Goal: Task Accomplishment & Management: Manage account settings

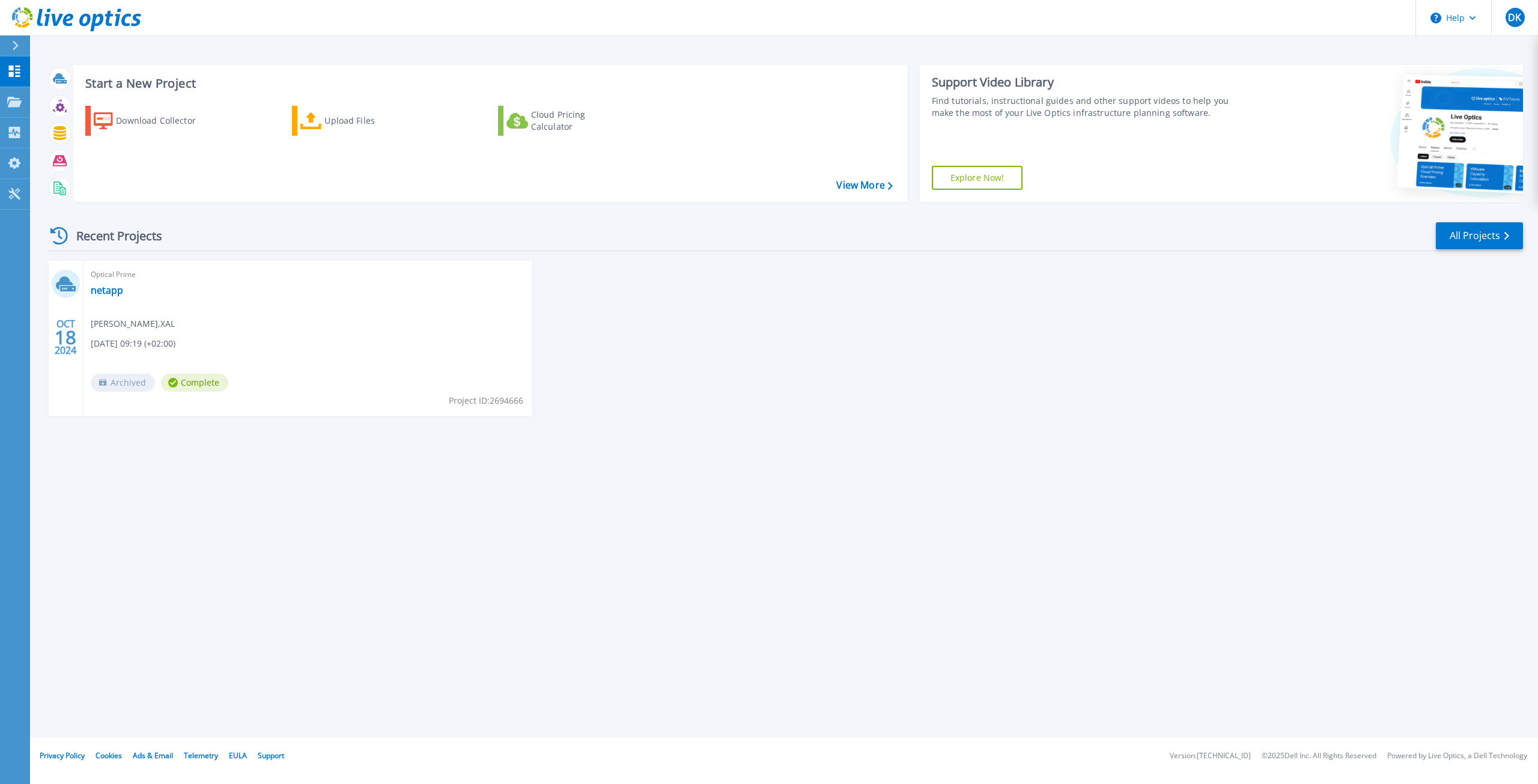
click at [439, 326] on div "Optical Prime netapp Daniel Kreuzer , XAL 10/18/2024, 09:19 (+02:00) Archived C…" at bounding box center [308, 338] width 449 height 156
click at [132, 118] on div "Download Collector" at bounding box center [164, 121] width 96 height 24
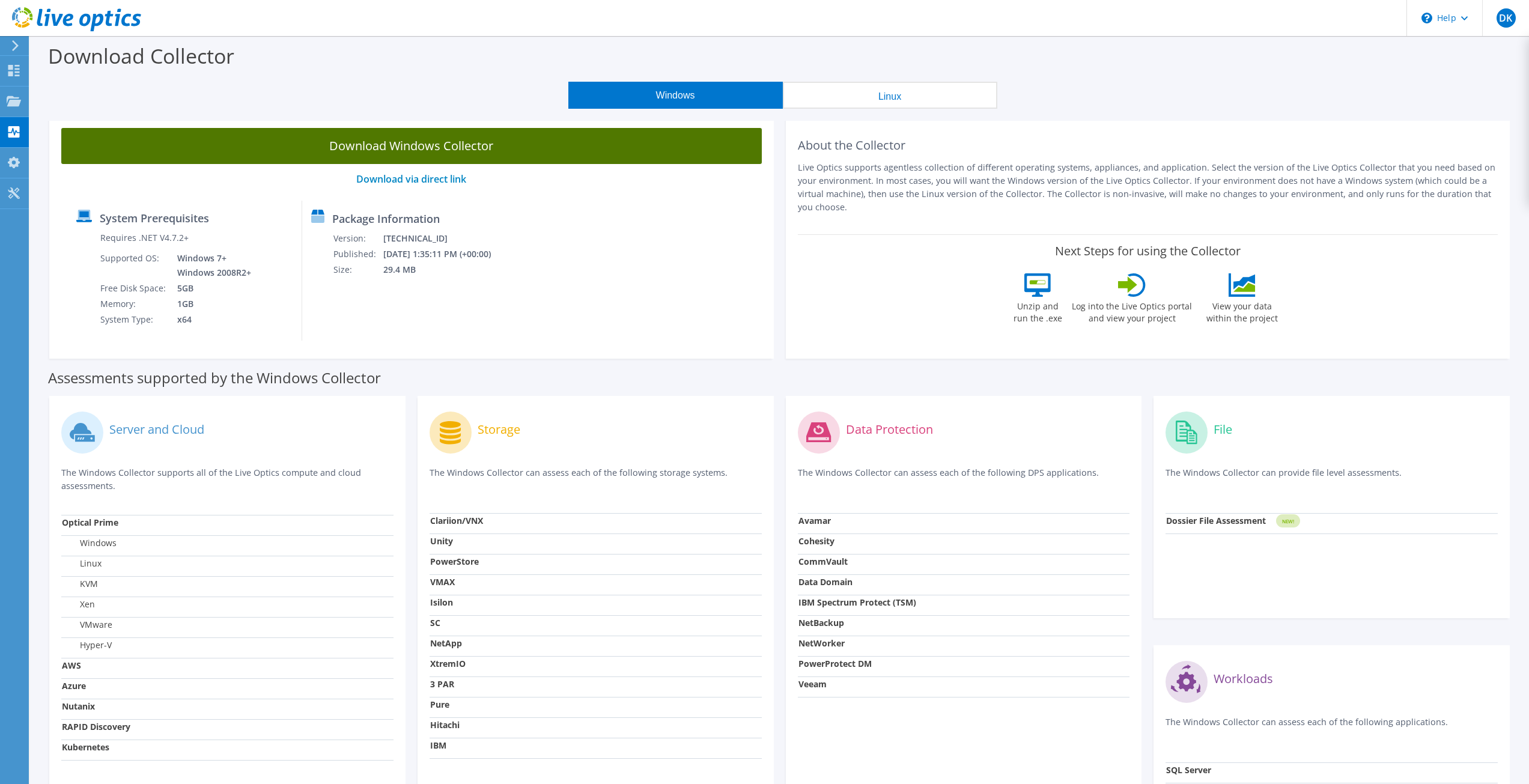
click at [496, 140] on link "Download Windows Collector" at bounding box center [411, 146] width 701 height 36
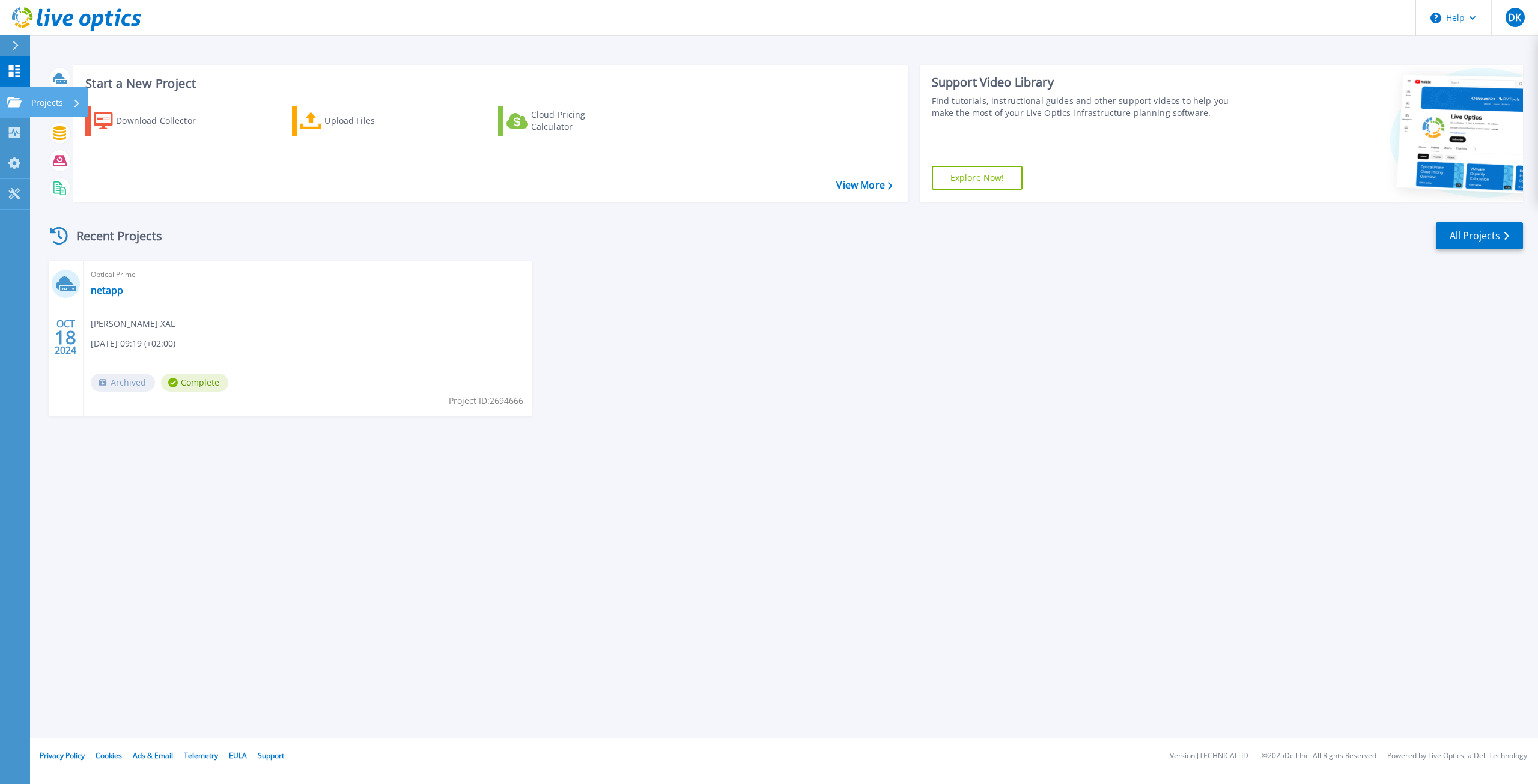
click at [17, 103] on icon at bounding box center [14, 102] width 14 height 10
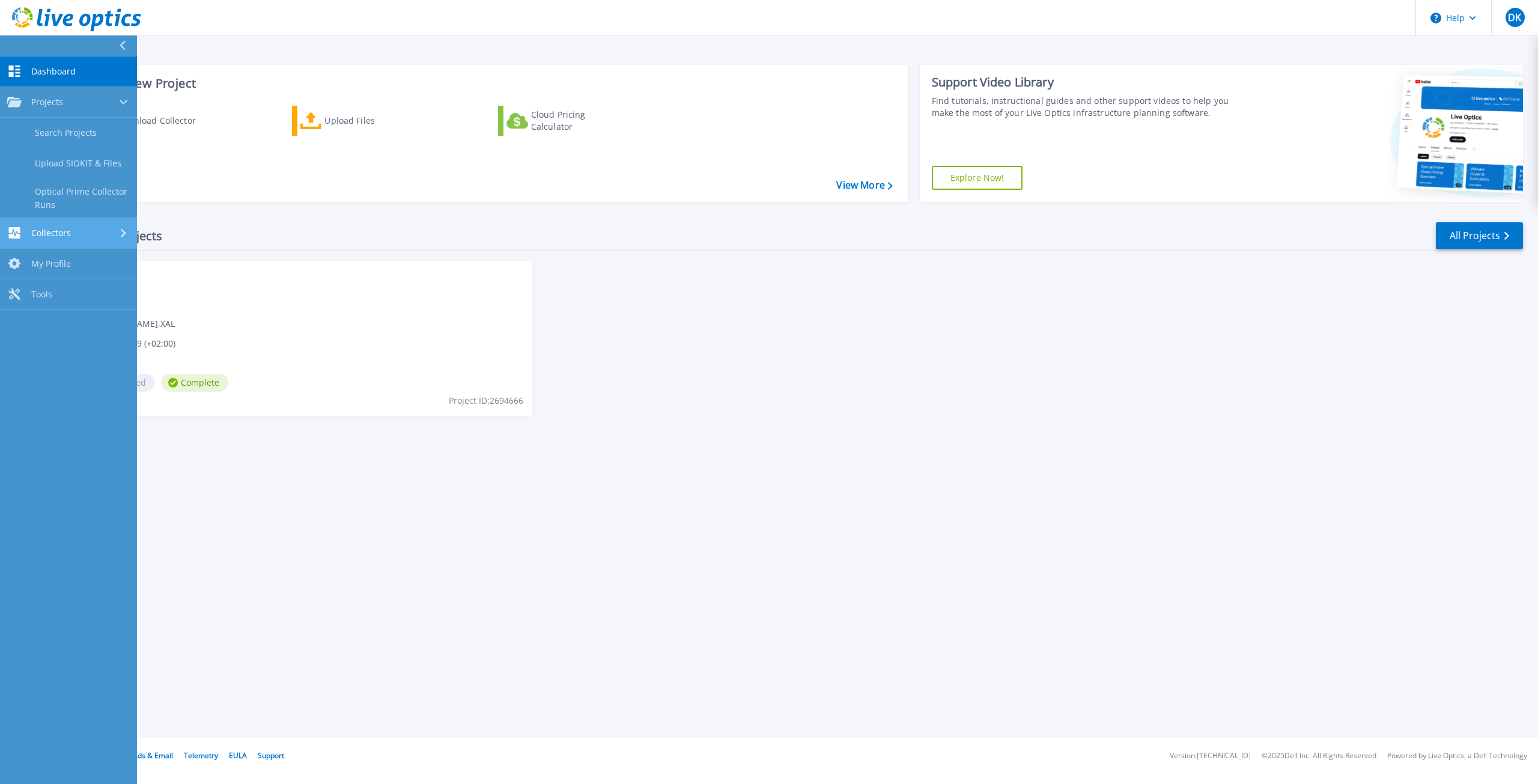
click at [95, 233] on div "Collectors" at bounding box center [68, 232] width 123 height 11
click at [99, 164] on link "Download Collector" at bounding box center [68, 164] width 137 height 30
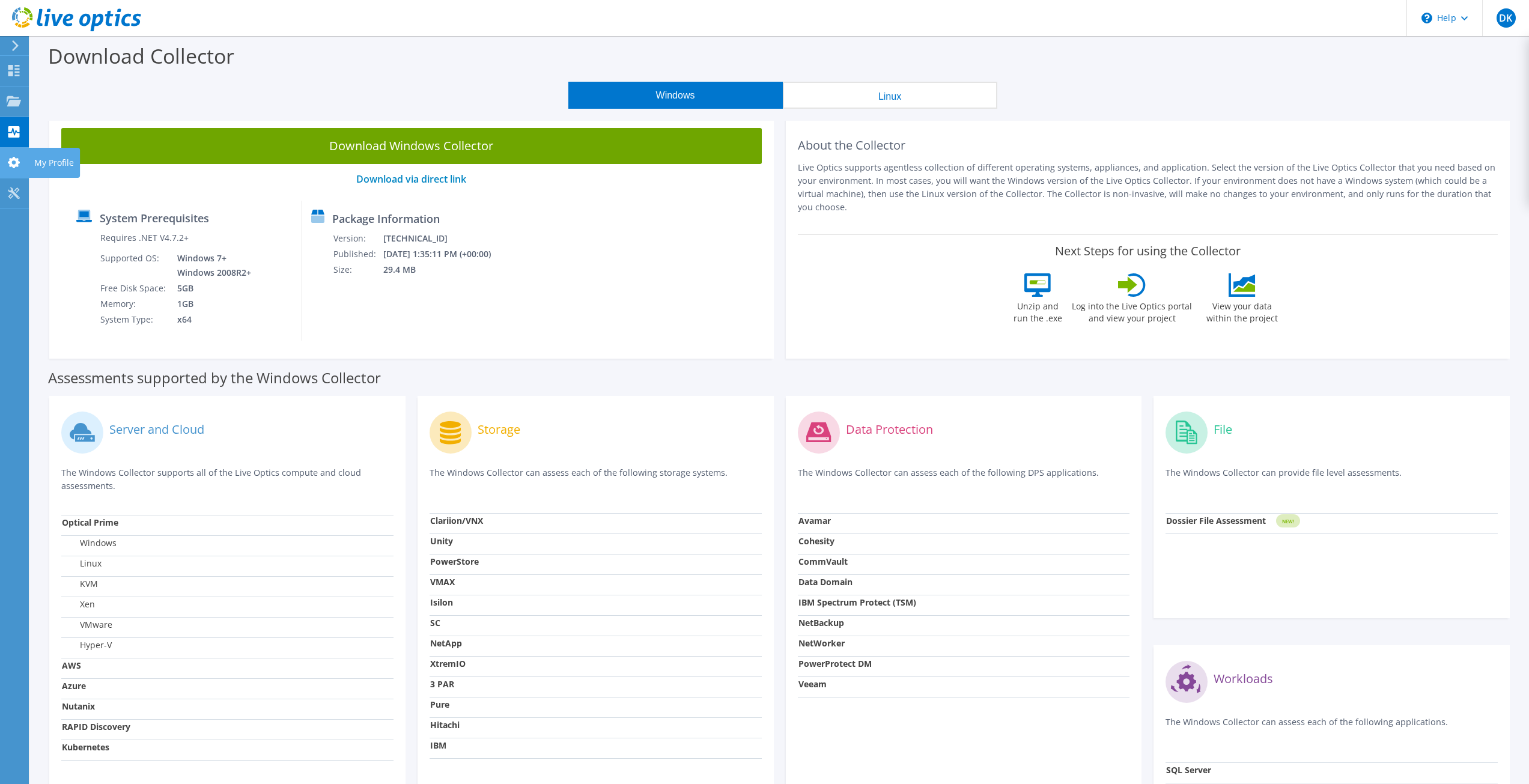
click at [8, 167] on icon at bounding box center [14, 163] width 14 height 11
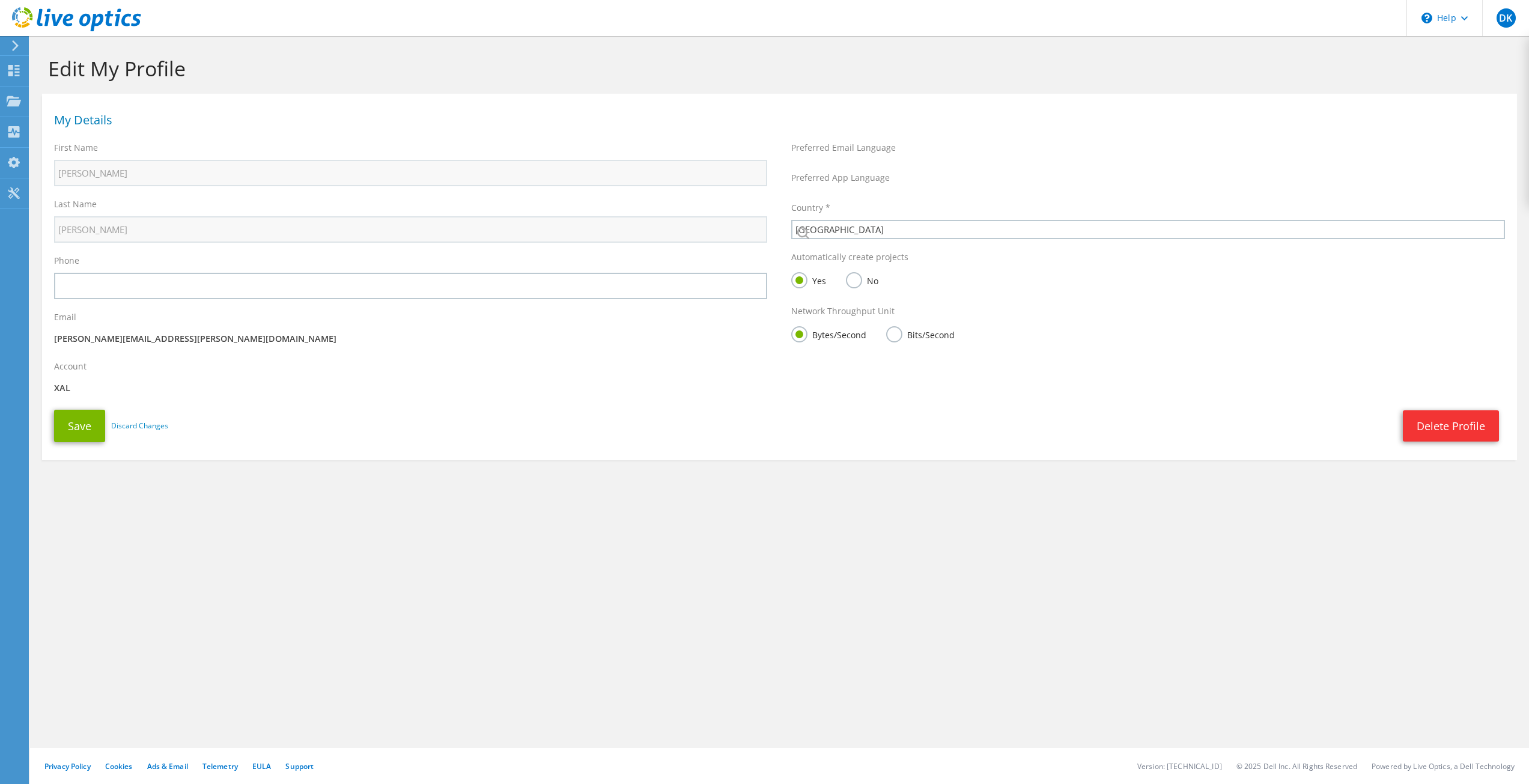
select select "11"
click at [18, 47] on icon at bounding box center [14, 45] width 9 height 10
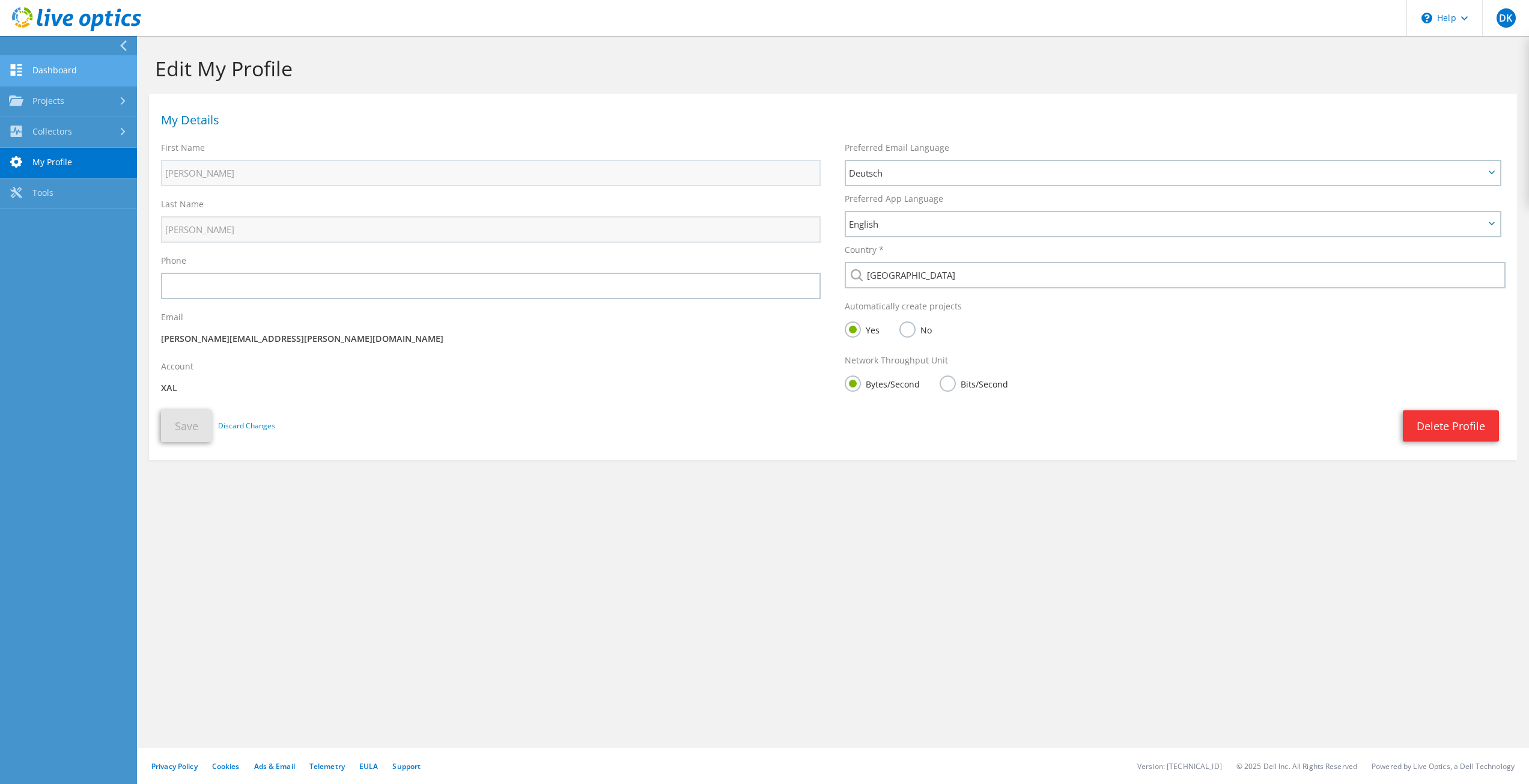
click at [83, 80] on link "Dashboard" at bounding box center [68, 71] width 137 height 30
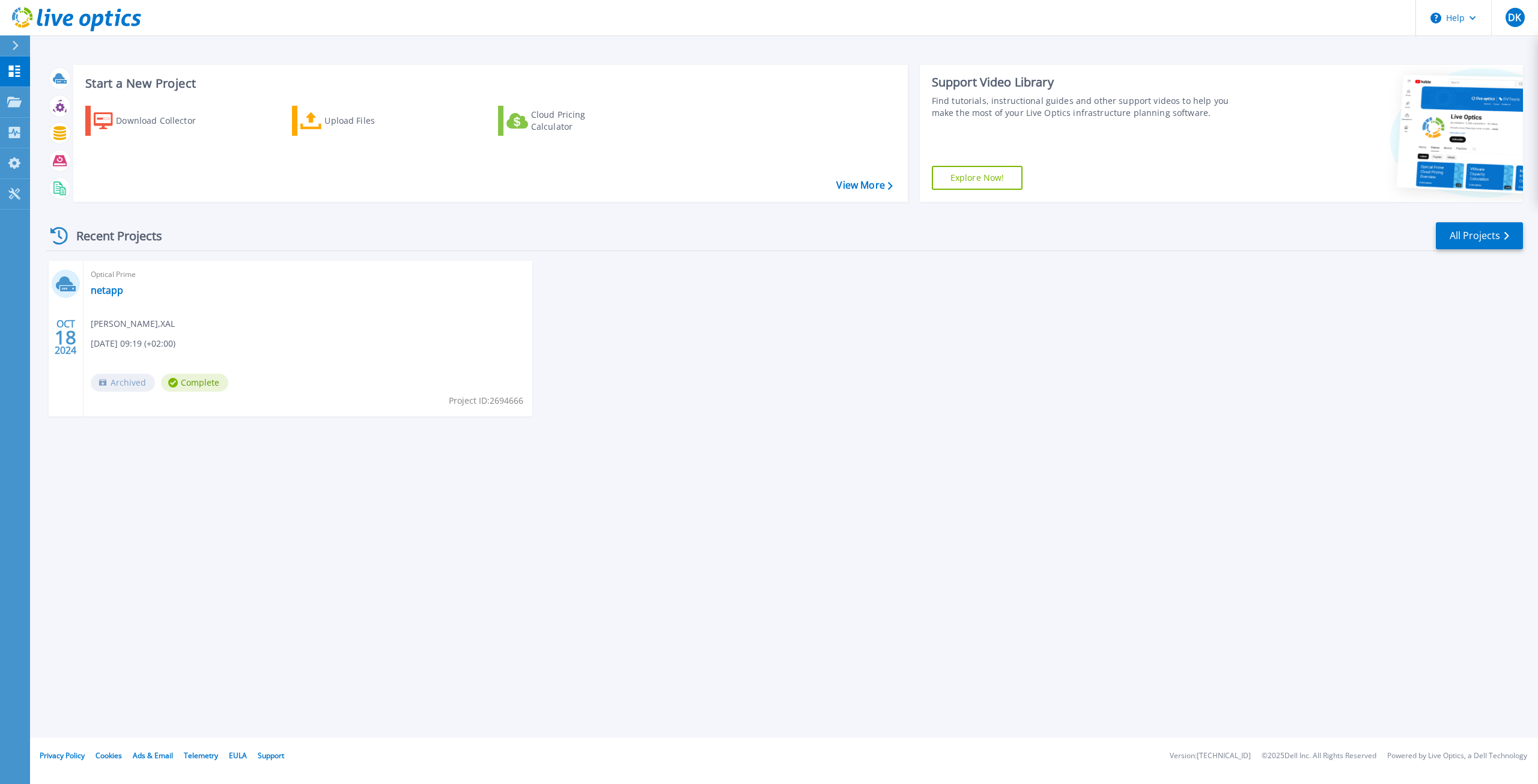
click at [18, 41] on icon at bounding box center [15, 46] width 6 height 10
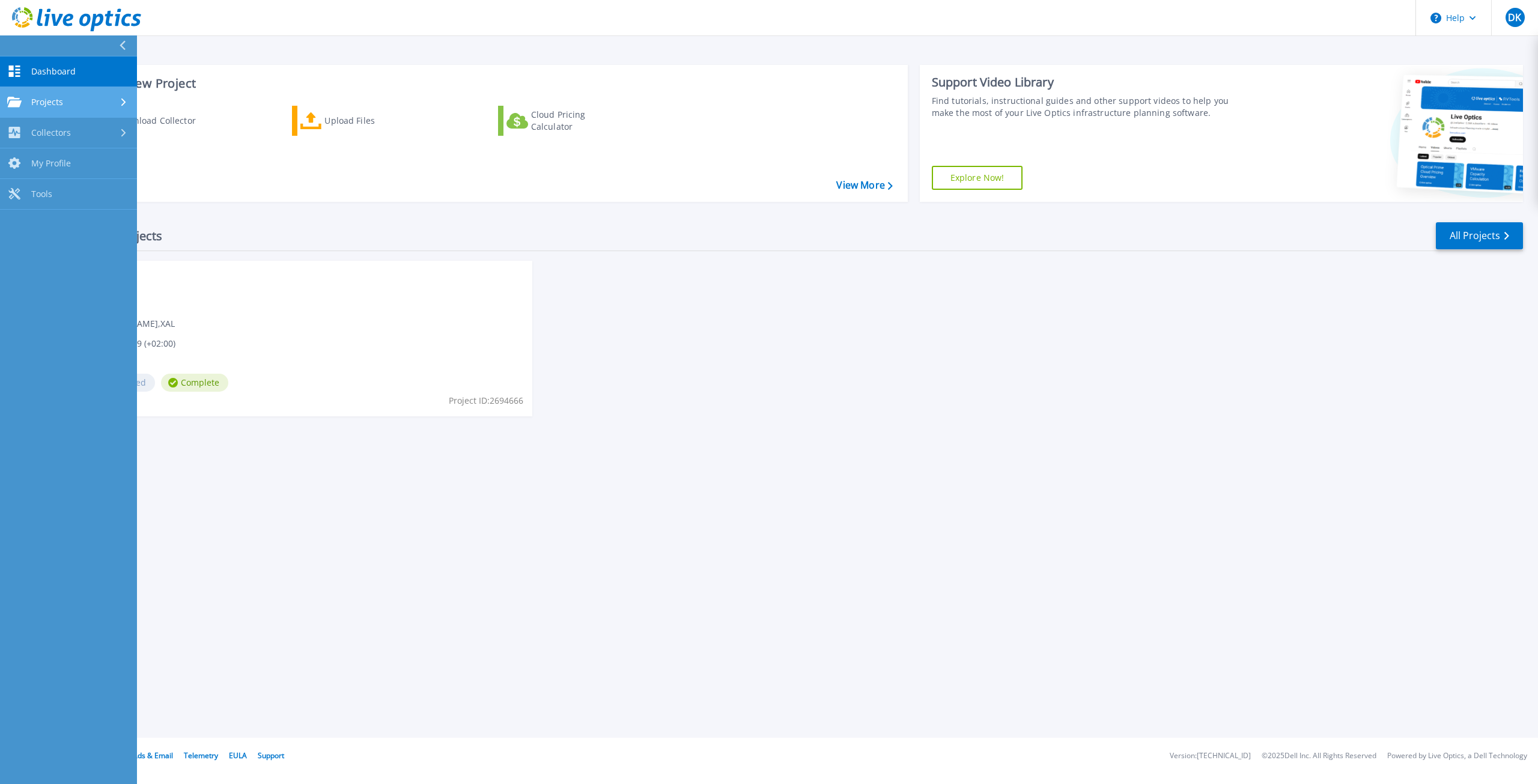
click at [103, 102] on div "Projects" at bounding box center [68, 102] width 123 height 10
click at [102, 139] on link "Search Projects" at bounding box center [68, 133] width 137 height 30
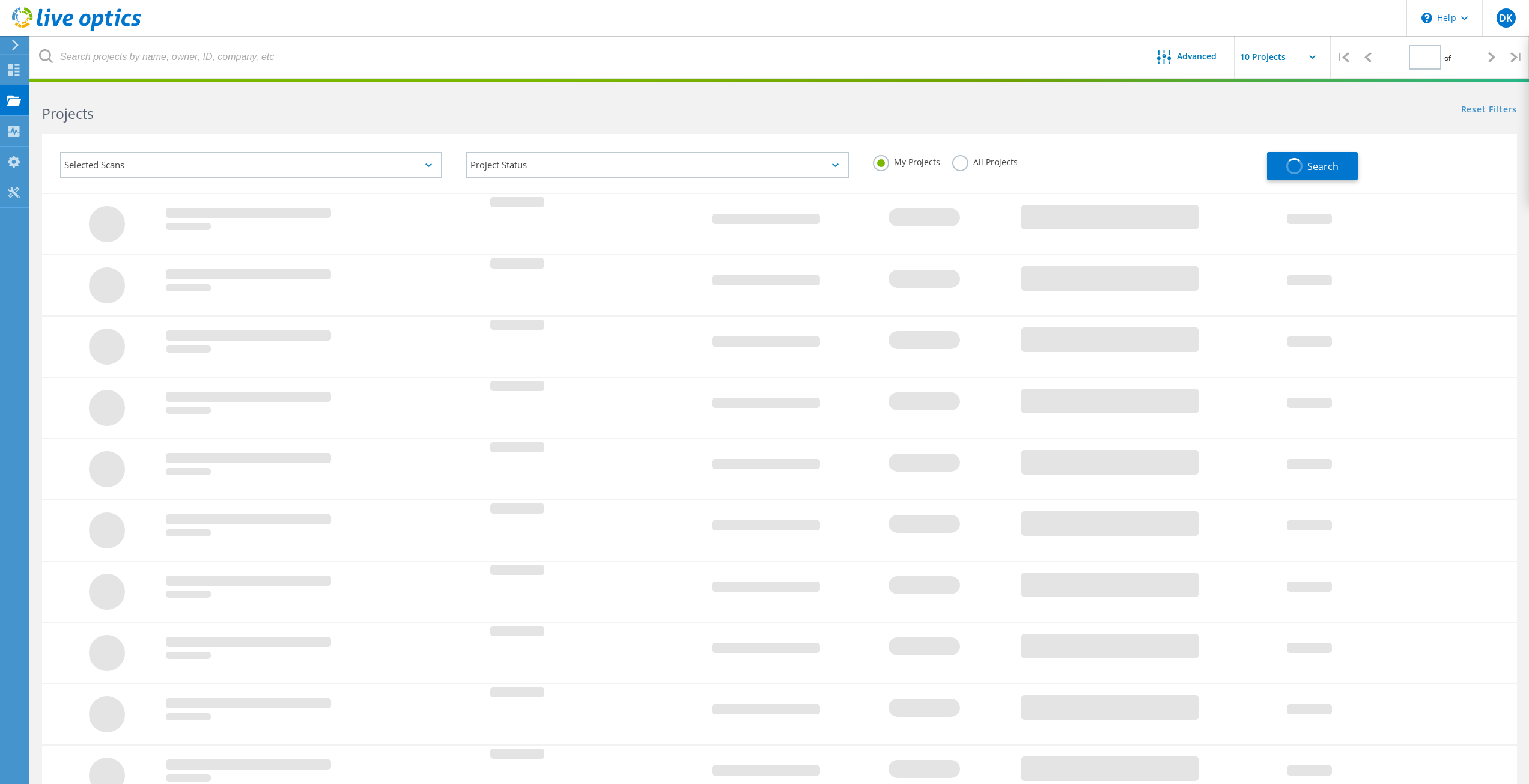
type input "1"
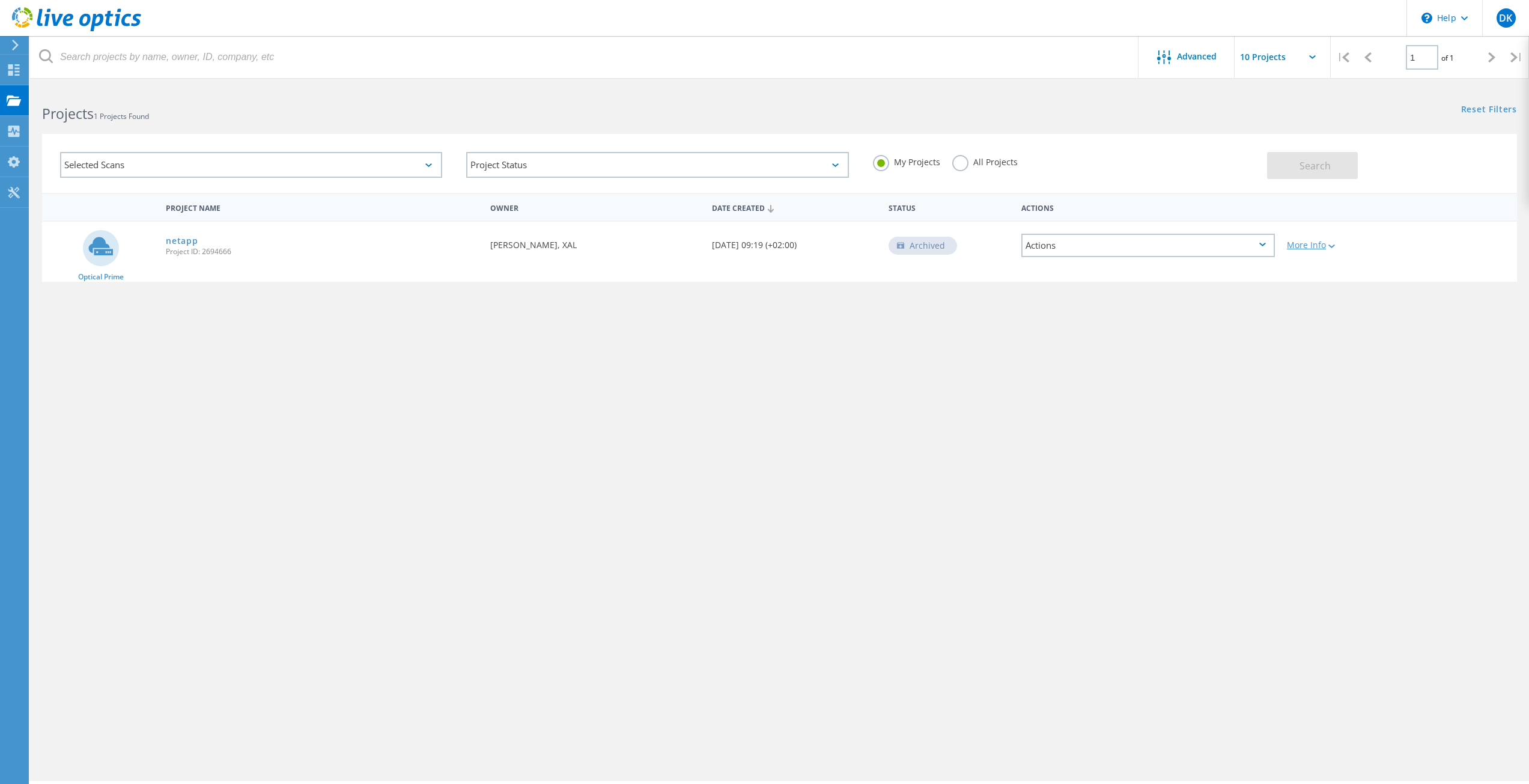
click at [1335, 245] on icon at bounding box center [1331, 246] width 6 height 3
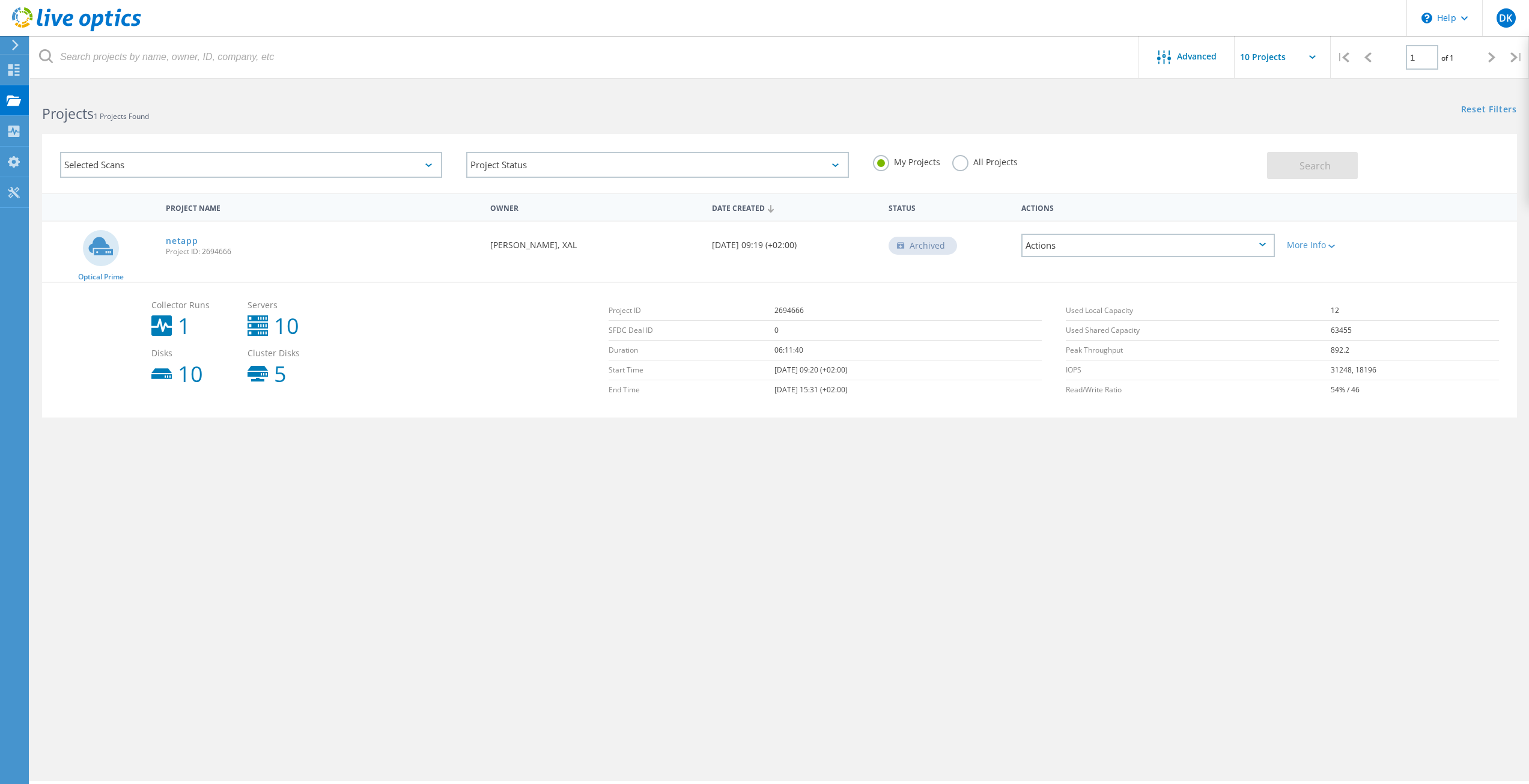
click at [1202, 253] on div "Actions" at bounding box center [1148, 244] width 253 height 23
click at [1073, 268] on div "Delete" at bounding box center [1147, 264] width 251 height 18
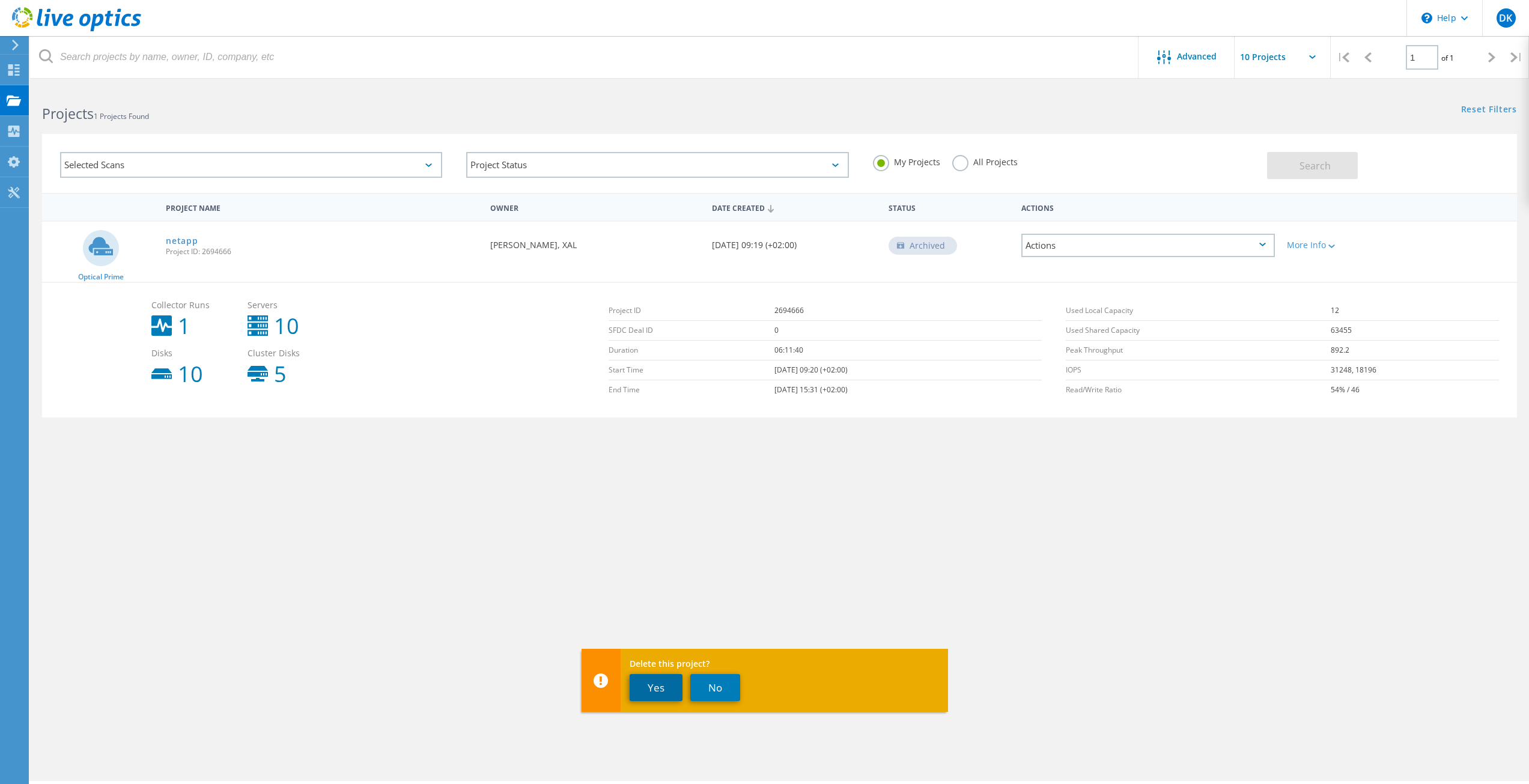
click at [646, 685] on button "Yes" at bounding box center [656, 688] width 53 height 27
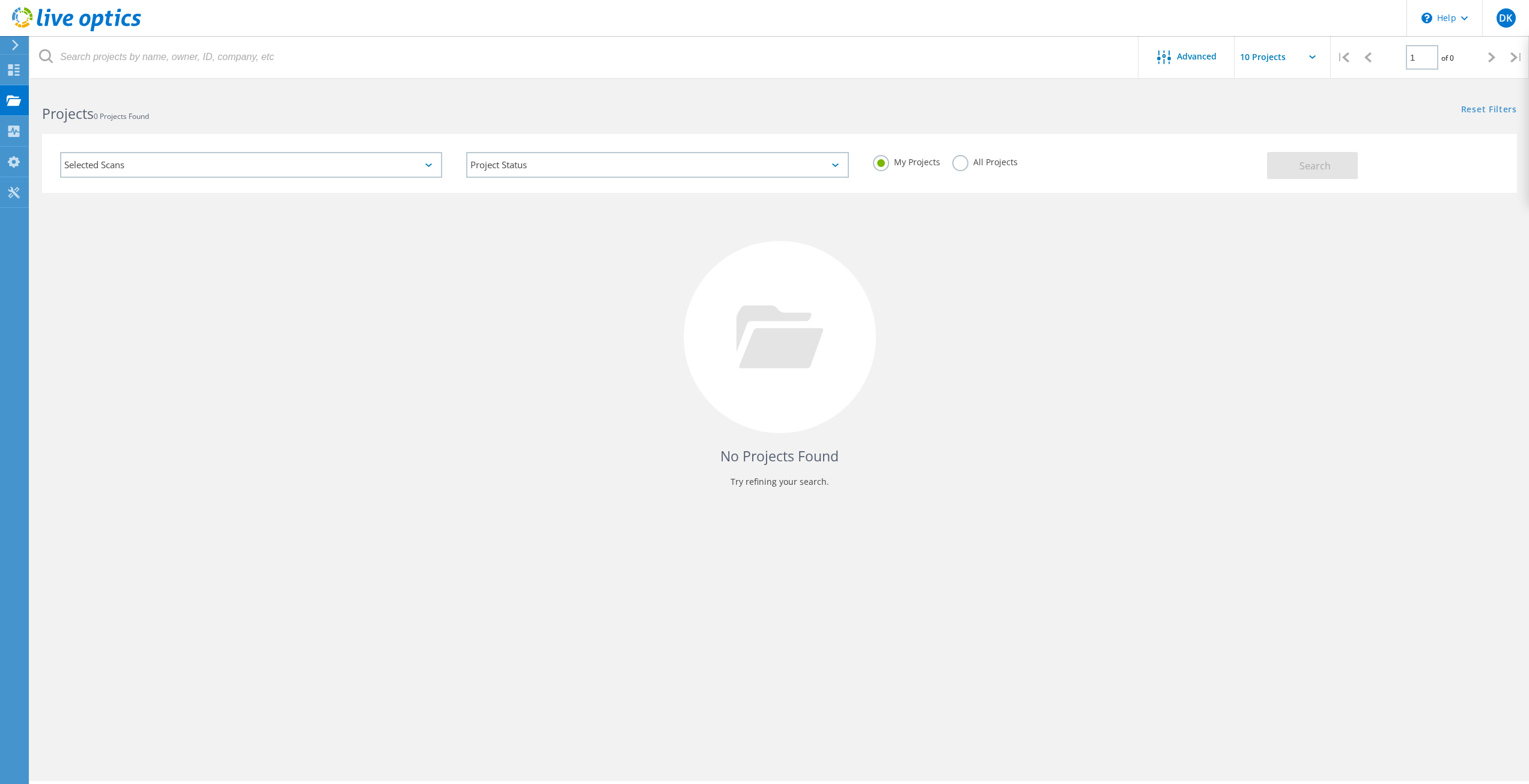
click at [461, 274] on div "No Projects Found Try refining your search." at bounding box center [779, 347] width 1474 height 310
click at [1098, 228] on div "No Projects Found Try refining your search." at bounding box center [779, 347] width 1474 height 310
click at [1313, 56] on icon at bounding box center [1312, 57] width 6 height 3
click at [1304, 55] on input "text" at bounding box center [1295, 57] width 120 height 42
click at [1292, 80] on div "Show 10 Projects" at bounding box center [1294, 88] width 119 height 20
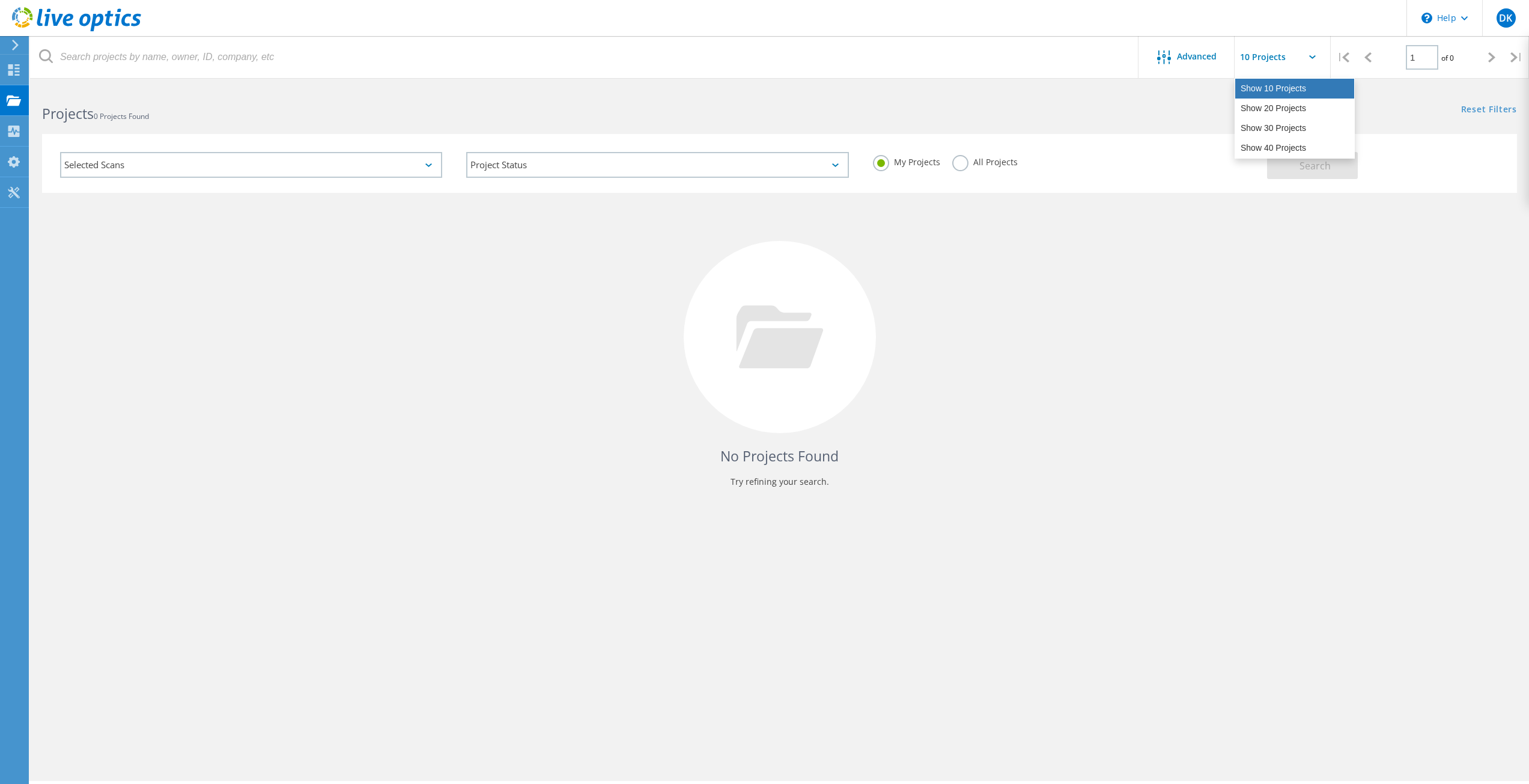
type input "Show 10 Projects"
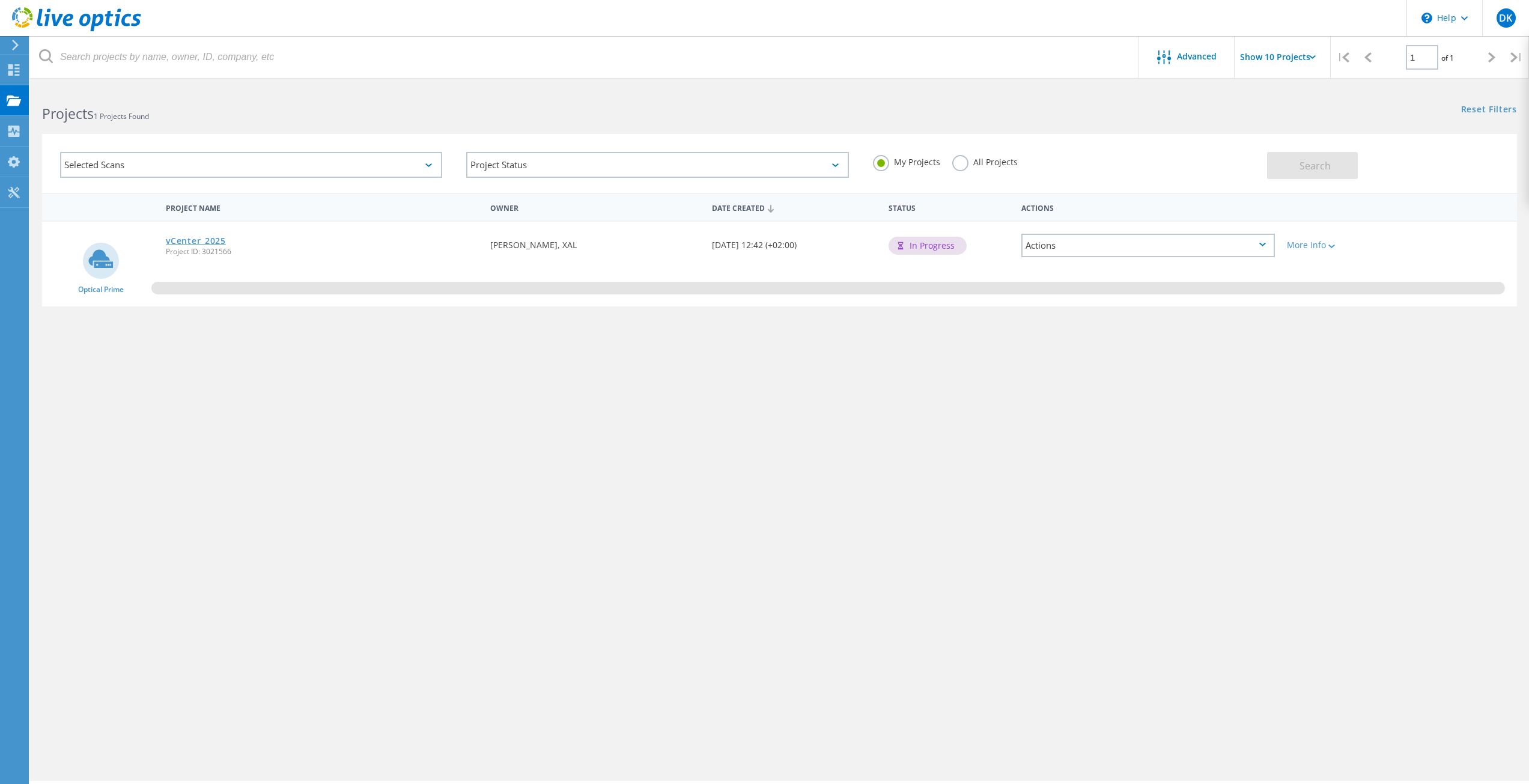
click at [179, 238] on link "vCenter_2025" at bounding box center [196, 240] width 59 height 8
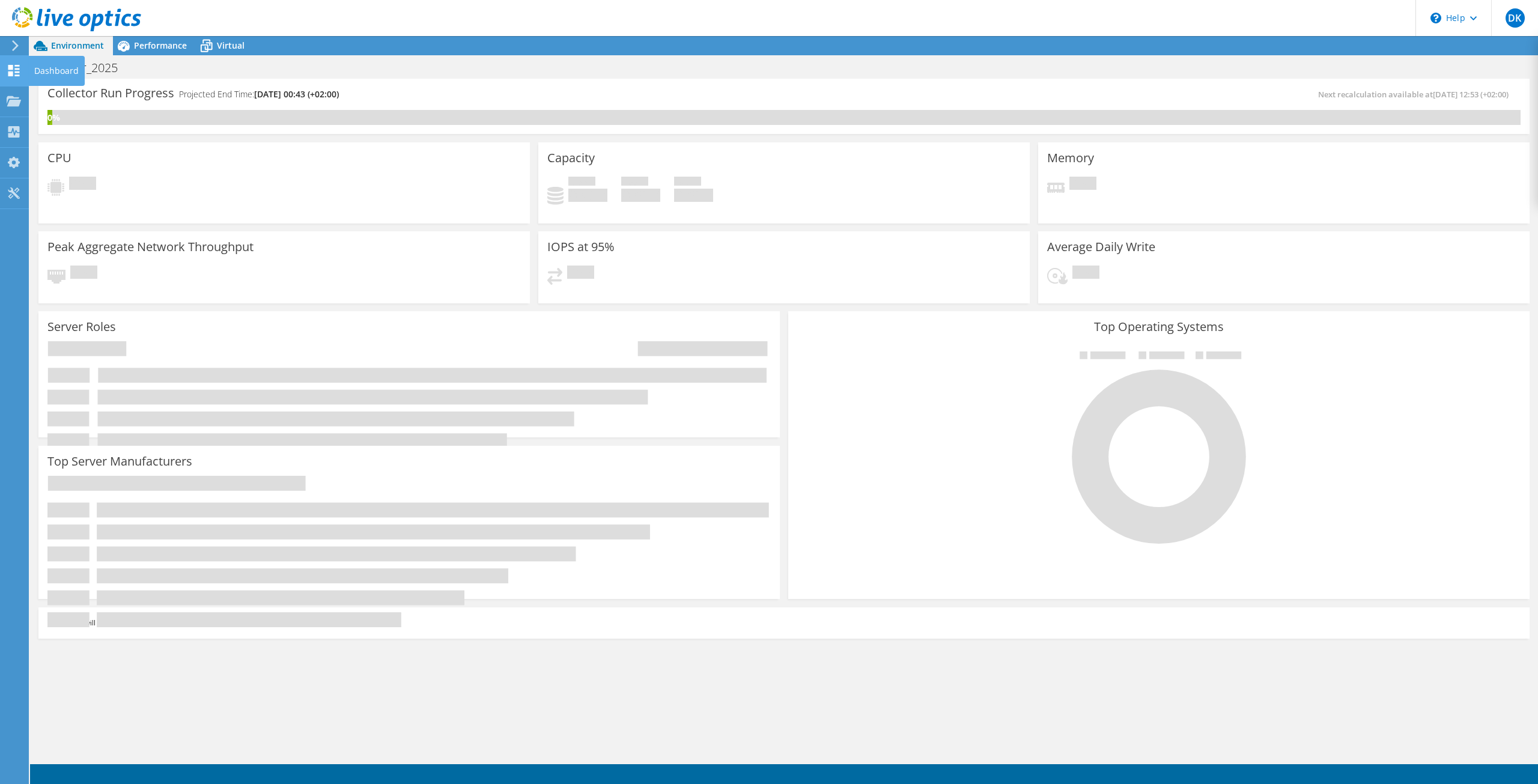
click at [15, 66] on use at bounding box center [14, 71] width 11 height 11
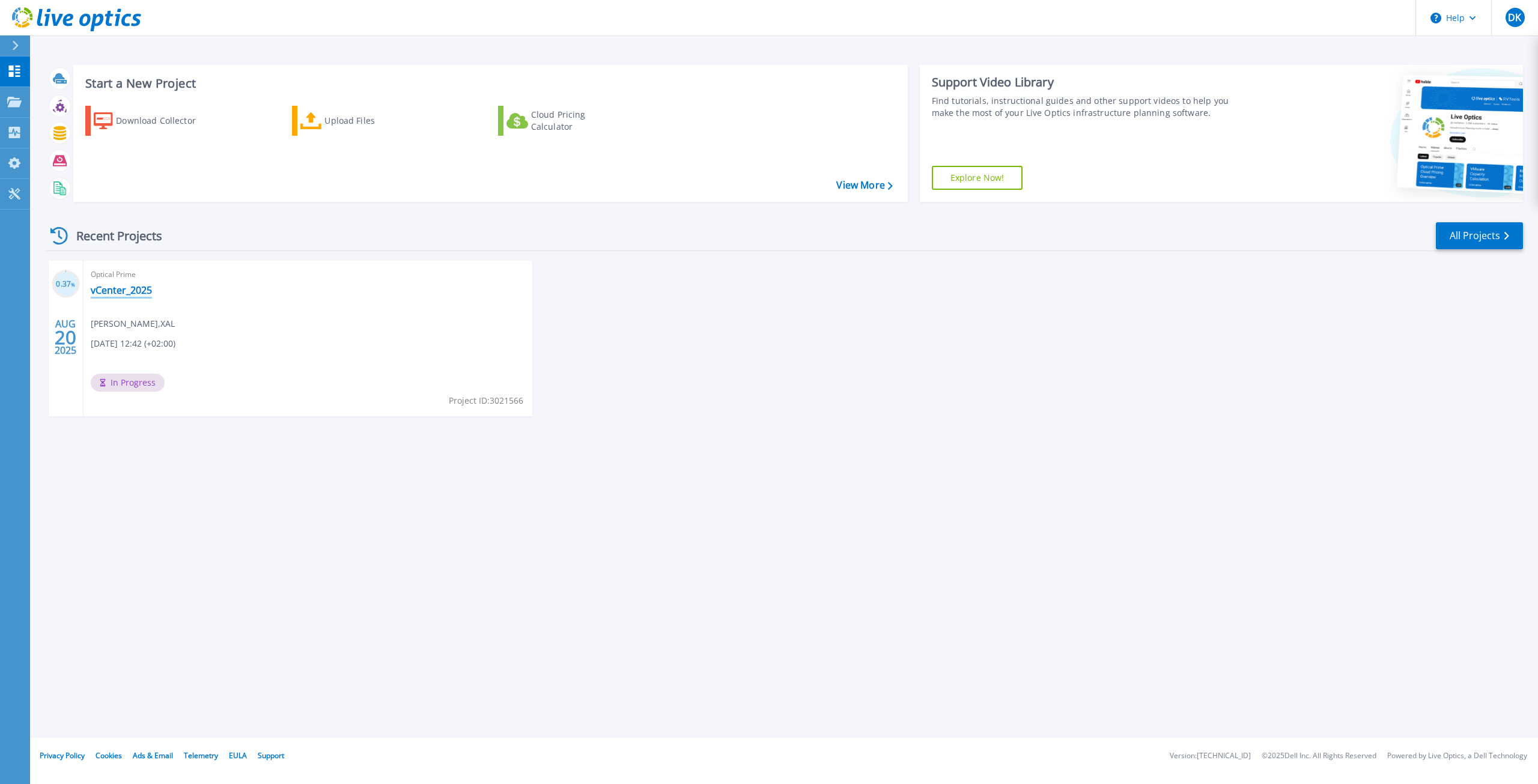
click at [106, 290] on link "vCenter_2025" at bounding box center [121, 289] width 61 height 12
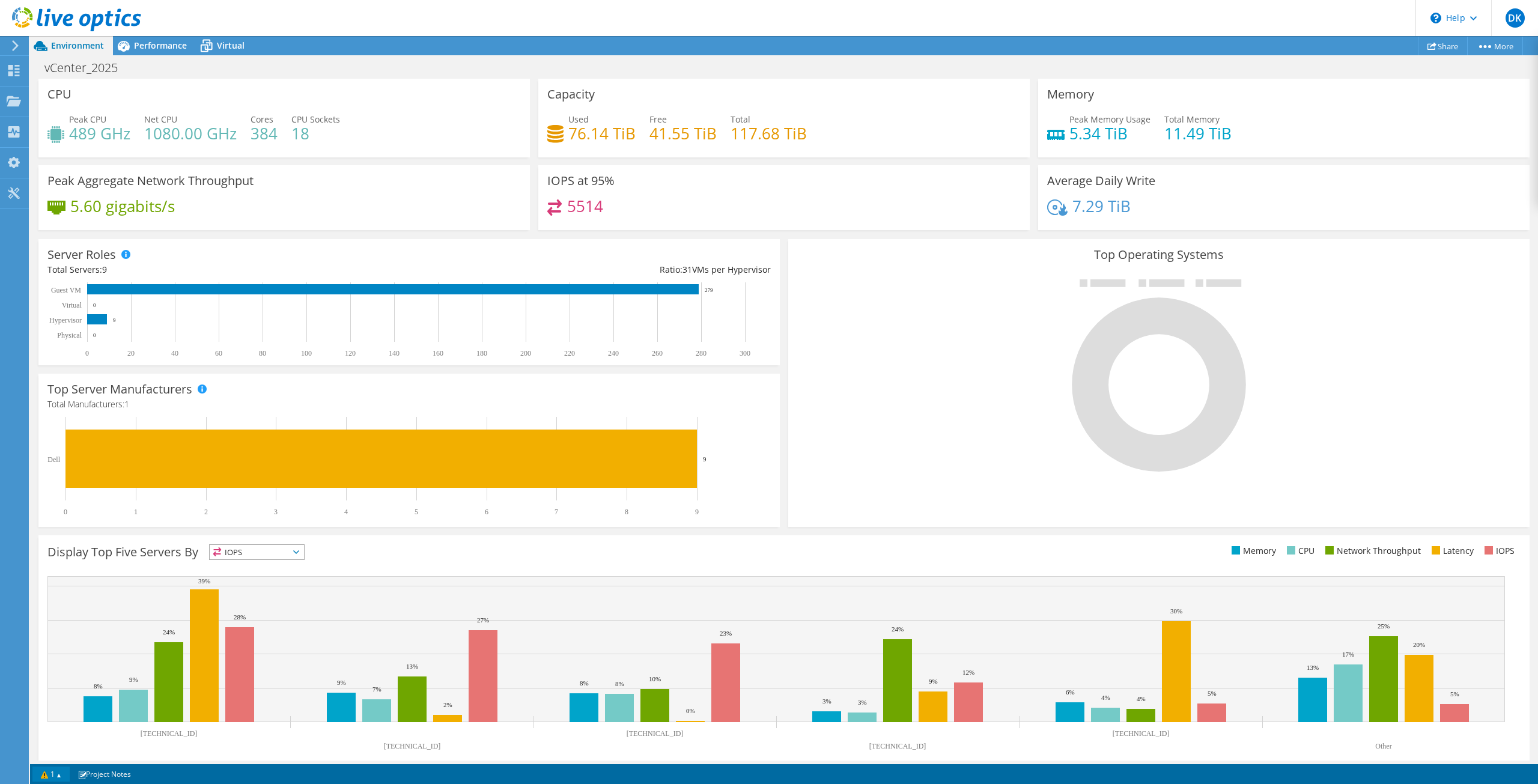
click at [63, 774] on link "1" at bounding box center [51, 774] width 37 height 15
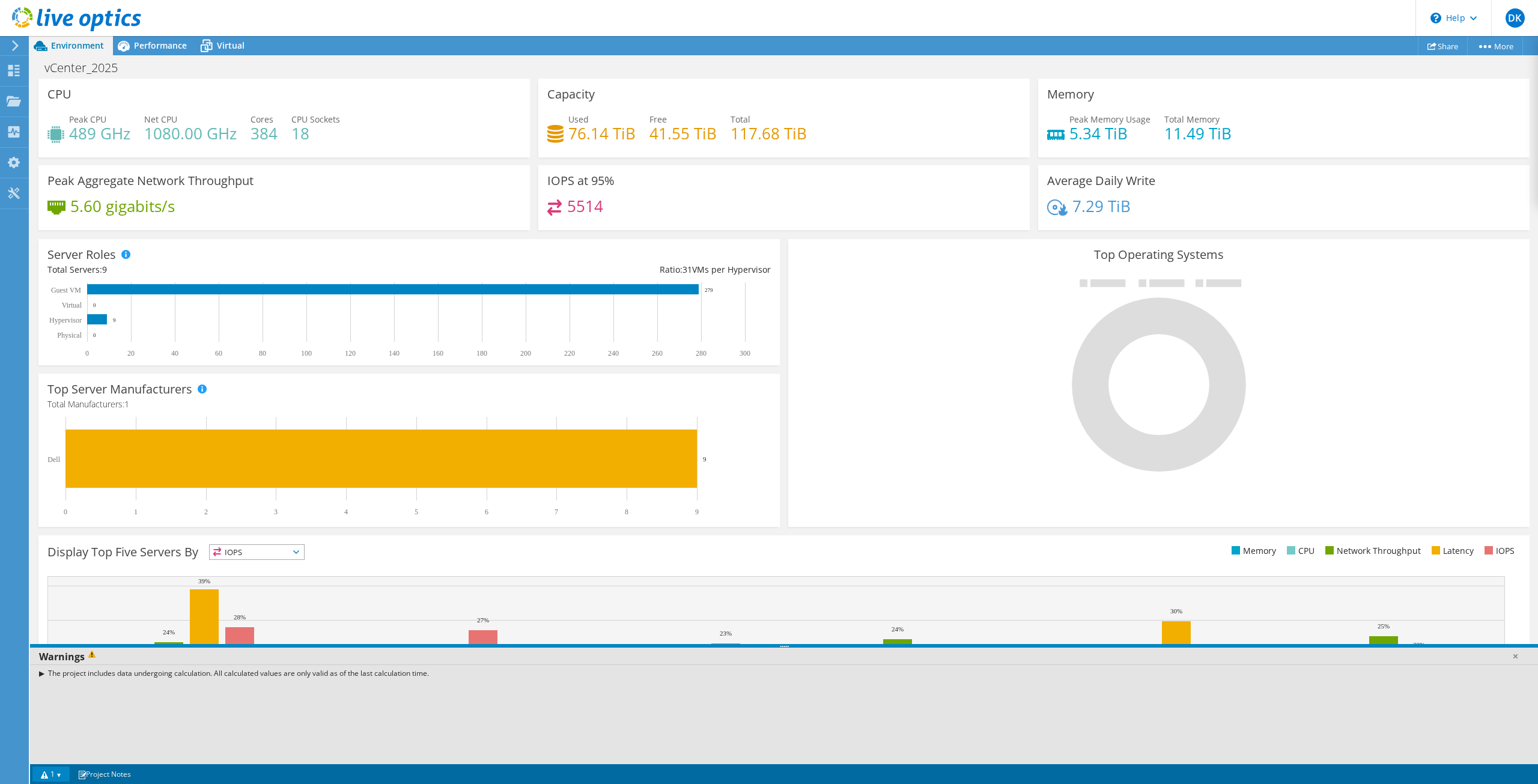
click at [48, 655] on div "Warnings" at bounding box center [783, 657] width 1508 height 18
click at [1512, 657] on link at bounding box center [1515, 656] width 12 height 12
